Goal: Navigation & Orientation: Find specific page/section

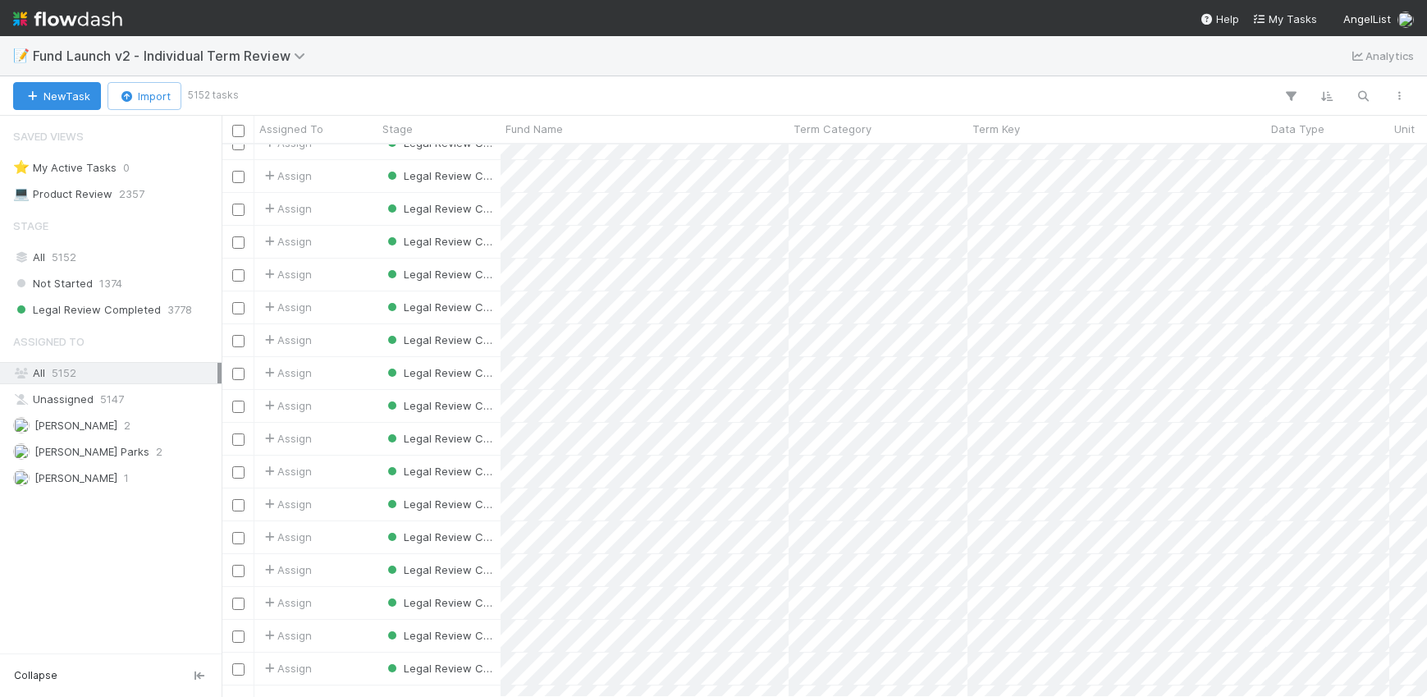
scroll to position [12592, 0]
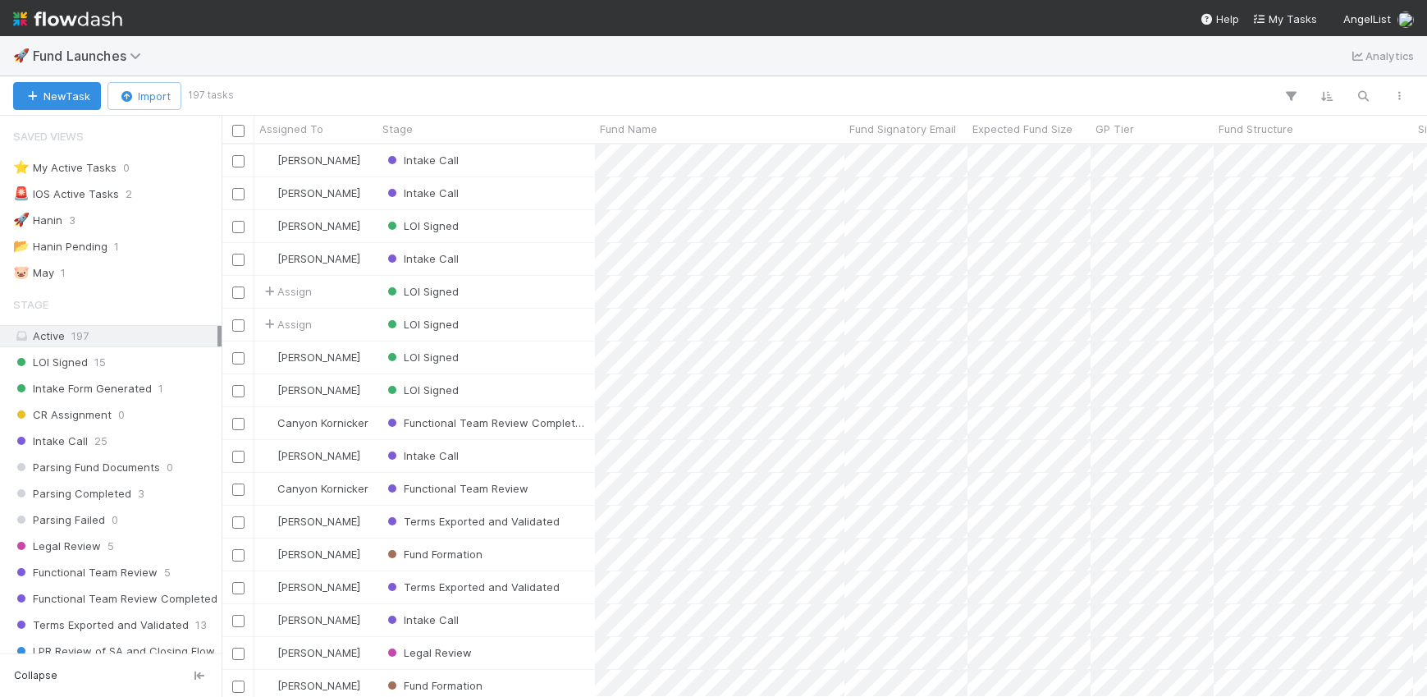
scroll to position [13, 13]
